Goal: Find specific page/section: Find specific page/section

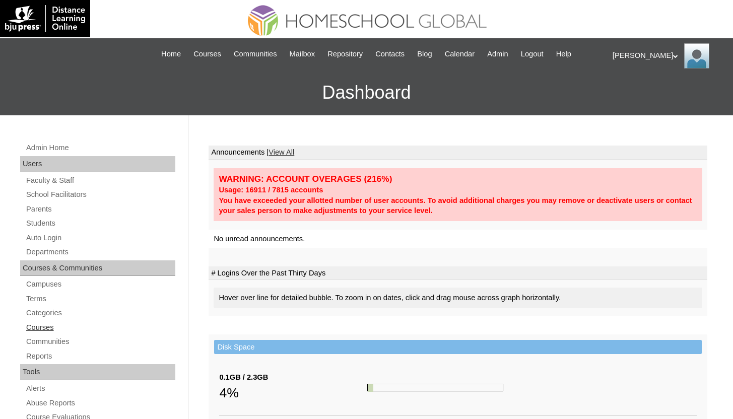
click at [52, 326] on link "Courses" at bounding box center [100, 327] width 150 height 13
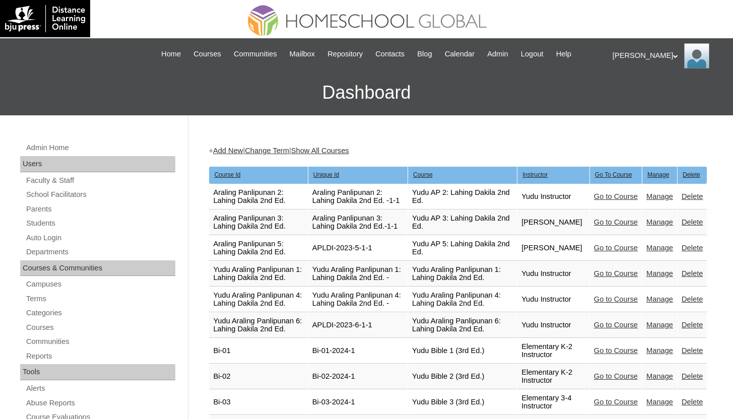
click at [289, 149] on link "Change Term" at bounding box center [267, 151] width 44 height 8
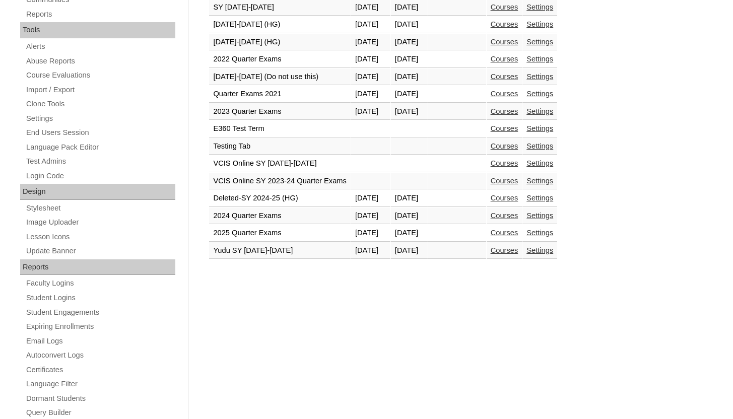
scroll to position [342, 0]
click at [518, 80] on link "Courses" at bounding box center [505, 77] width 28 height 8
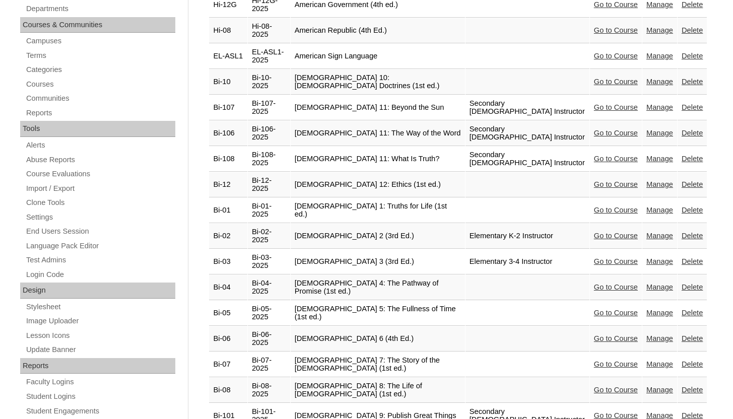
scroll to position [1065, 0]
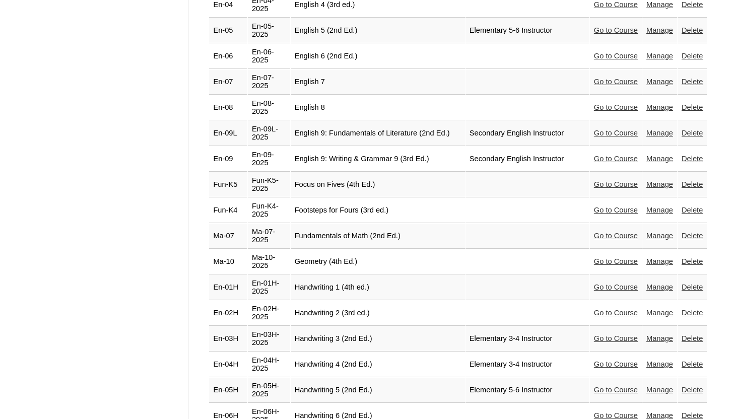
drag, startPoint x: 434, startPoint y: 209, endPoint x: 312, endPoint y: 209, distance: 121.4
click at [312, 210] on td "Footsteps for Fours (3rd ed.)" at bounding box center [378, 210] width 174 height 25
copy td "Footsteps for Fours (3rd ed.)"
